Goal: Check status: Check status

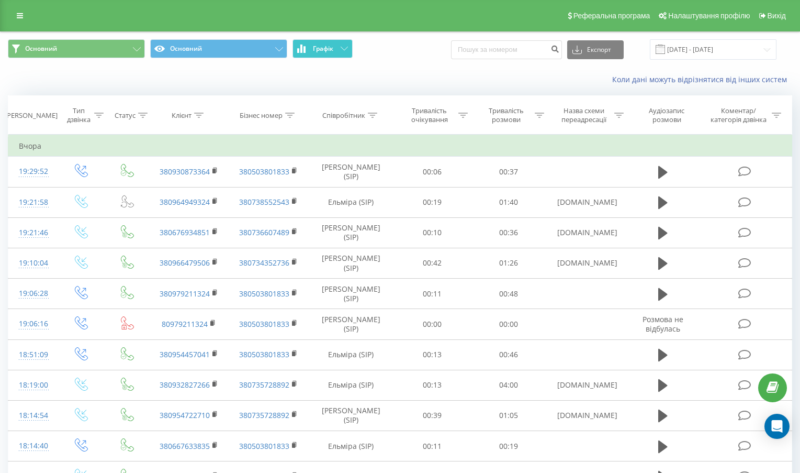
click at [328, 50] on span "Графік" at bounding box center [323, 48] width 20 height 7
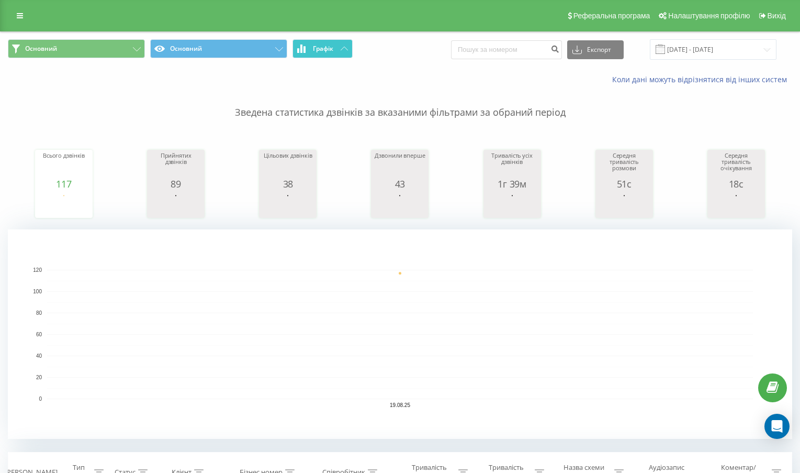
click at [328, 50] on span "Графік" at bounding box center [323, 48] width 20 height 7
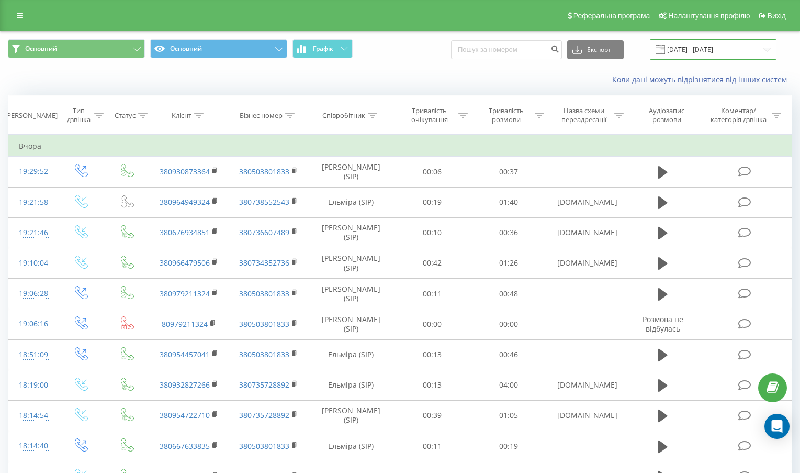
click at [705, 53] on input "19.08.2025 - 19.08.2025" at bounding box center [713, 49] width 127 height 20
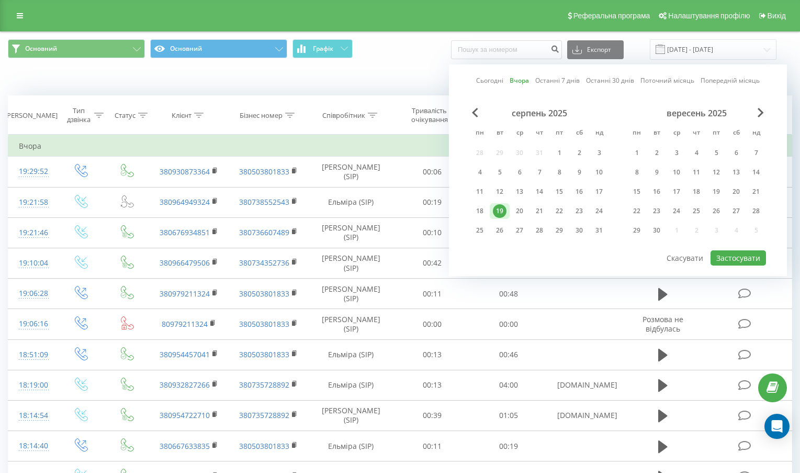
click at [490, 79] on link "Сьогодні" at bounding box center [489, 80] width 27 height 10
click at [752, 260] on button "Застосувати" at bounding box center [738, 257] width 55 height 15
type input "[DATE] - [DATE]"
